Goal: Information Seeking & Learning: Understand process/instructions

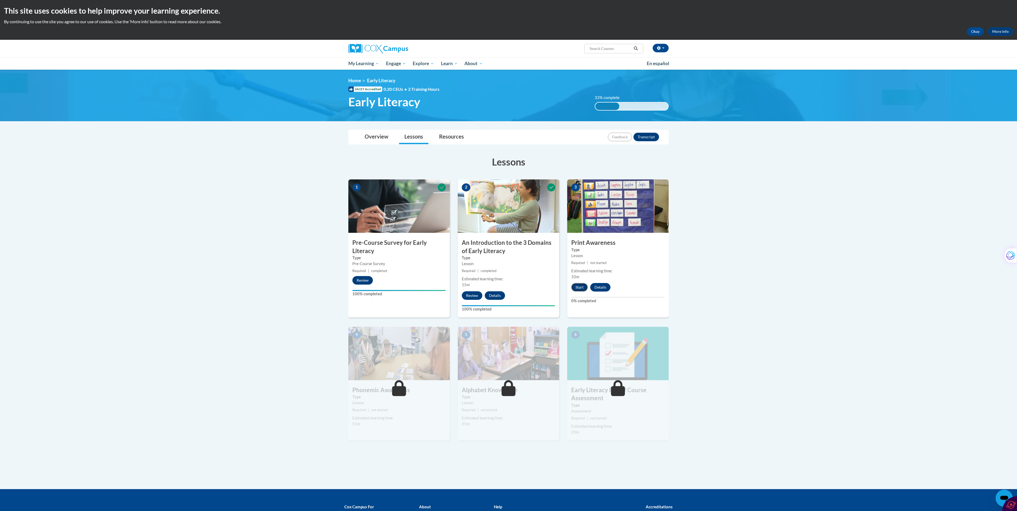
click at [581, 284] on button "Start" at bounding box center [579, 287] width 17 height 9
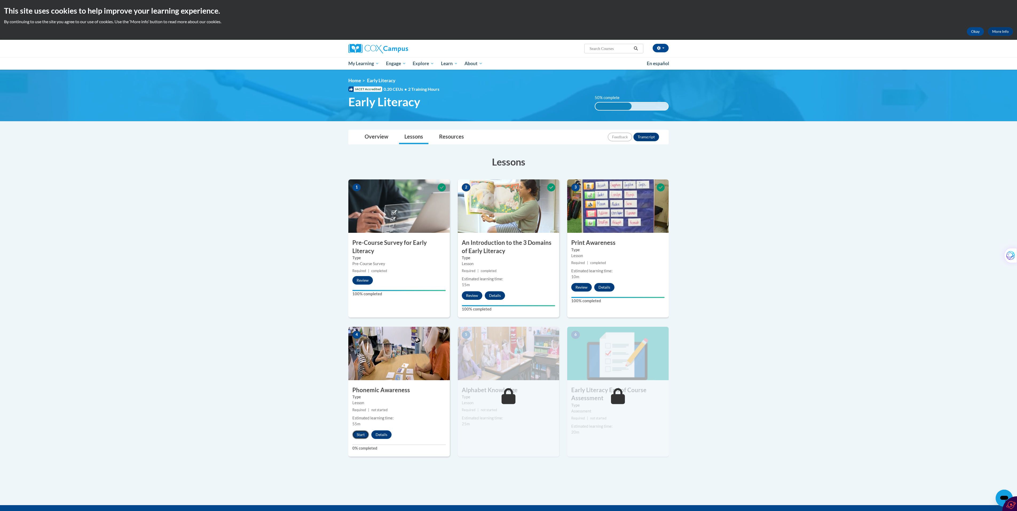
click at [361, 433] on button "Start" at bounding box center [360, 434] width 17 height 9
